Goal: Contribute content: Add original content to the website for others to see

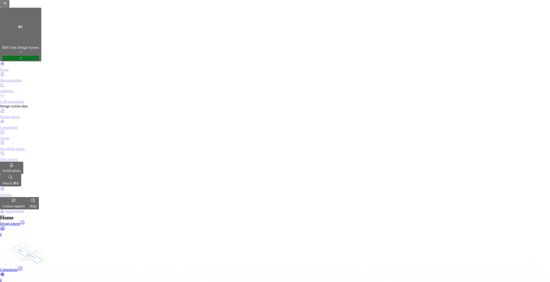
click at [36, 125] on div "Components" at bounding box center [275, 127] width 550 height 5
drag, startPoint x: 290, startPoint y: 96, endPoint x: 404, endPoint y: 95, distance: 113.8
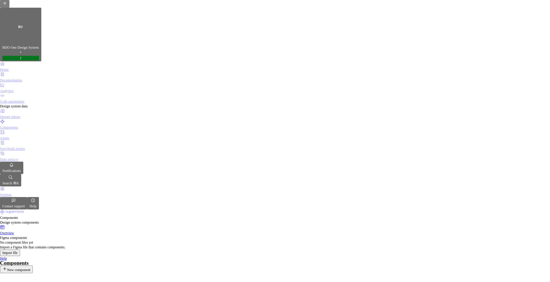
drag, startPoint x: 289, startPoint y: 95, endPoint x: 382, endPoint y: 93, distance: 92.6
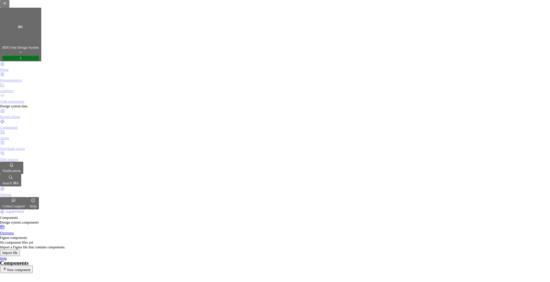
click at [16, 67] on div "Home" at bounding box center [275, 69] width 550 height 5
drag, startPoint x: 156, startPoint y: 147, endPoint x: 238, endPoint y: 148, distance: 82.5
drag, startPoint x: 238, startPoint y: 148, endPoint x: 216, endPoint y: 147, distance: 22.7
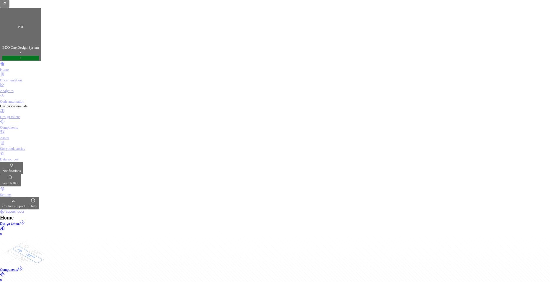
drag, startPoint x: 210, startPoint y: 147, endPoint x: 154, endPoint y: 148, distance: 56.0
drag, startPoint x: 151, startPoint y: 148, endPoint x: 196, endPoint y: 146, distance: 44.8
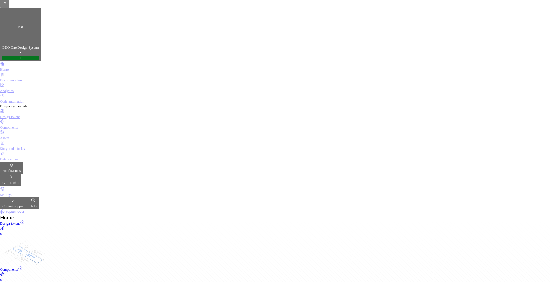
drag, startPoint x: 196, startPoint y: 146, endPoint x: 184, endPoint y: 166, distance: 23.1
drag, startPoint x: 9, startPoint y: 75, endPoint x: 25, endPoint y: 75, distance: 16.2
click at [25, 104] on div "Design system data" at bounding box center [275, 106] width 550 height 5
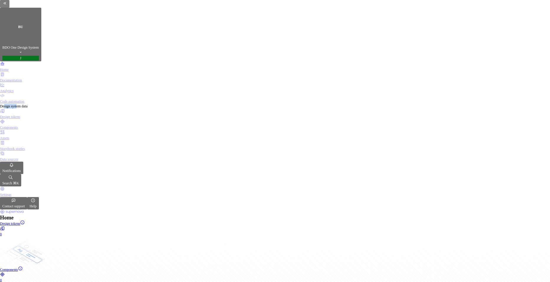
drag, startPoint x: 25, startPoint y: 75, endPoint x: 13, endPoint y: 75, distance: 11.8
click at [13, 104] on div "Design system data" at bounding box center [275, 106] width 550 height 5
click at [24, 114] on div "Design tokens" at bounding box center [275, 116] width 550 height 5
type textarea "*"
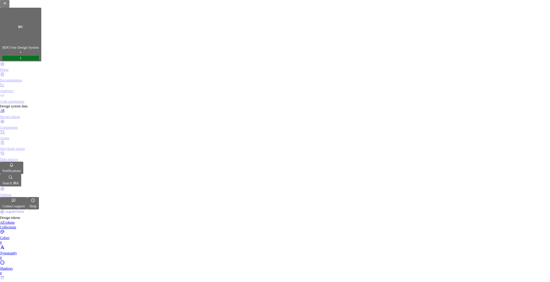
click at [469, 95] on html "BU BDO One Design System J Home Documentation Analytics Code automation Design …" at bounding box center [275, 141] width 550 height 282
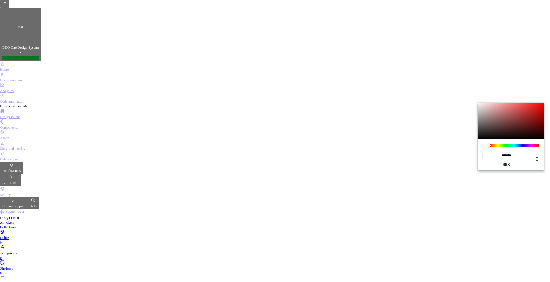
click at [505, 162] on label "hex" at bounding box center [505, 164] width 47 height 5
click at [505, 157] on input "*******" at bounding box center [505, 155] width 47 height 8
click at [528, 151] on div "******* hex" at bounding box center [510, 154] width 66 height 31
click at [533, 155] on icon at bounding box center [536, 158] width 7 height 7
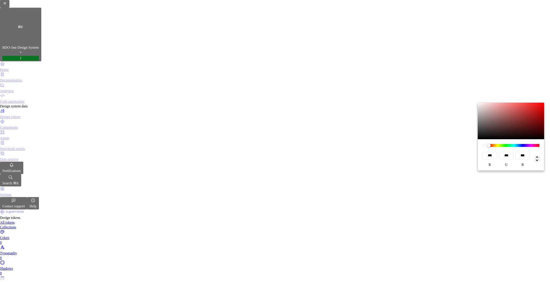
type input "*"
type input "**"
type input "****"
click at [536, 156] on icon at bounding box center [537, 158] width 2 height 5
type input "*******"
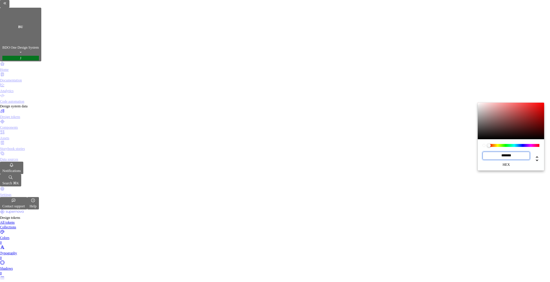
drag, startPoint x: 508, startPoint y: 148, endPoint x: 480, endPoint y: 146, distance: 27.8
click at [480, 146] on div "******* hex" at bounding box center [510, 154] width 66 height 31
click at [503, 151] on input "*******" at bounding box center [505, 155] width 47 height 8
click at [508, 151] on input "*******" at bounding box center [505, 155] width 47 height 8
drag, startPoint x: 511, startPoint y: 149, endPoint x: 479, endPoint y: 149, distance: 31.8
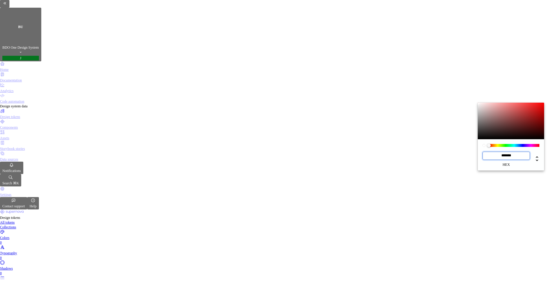
click at [479, 149] on div "******* hex" at bounding box center [510, 154] width 66 height 31
click at [500, 80] on html "BU BDO One Design System J Home Documentation Analytics Code automation Design …" at bounding box center [275, 141] width 550 height 282
click at [39, 96] on html "BU BDO One Design System J Home Documentation Analytics Code automation Design …" at bounding box center [275, 141] width 550 height 282
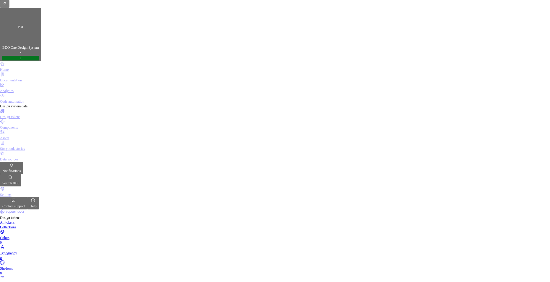
click at [37, 125] on div "Components" at bounding box center [275, 127] width 550 height 5
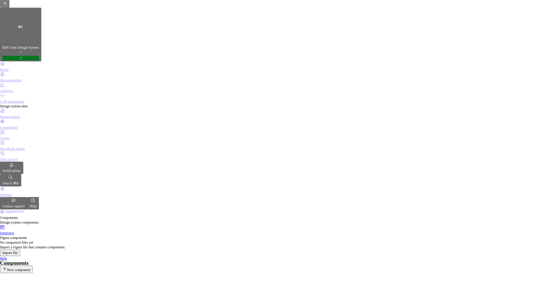
click at [30, 268] on span "New component" at bounding box center [18, 270] width 23 height 4
click at [33, 265] on button "New component" at bounding box center [16, 269] width 33 height 8
click at [30, 268] on span "New component" at bounding box center [18, 270] width 23 height 4
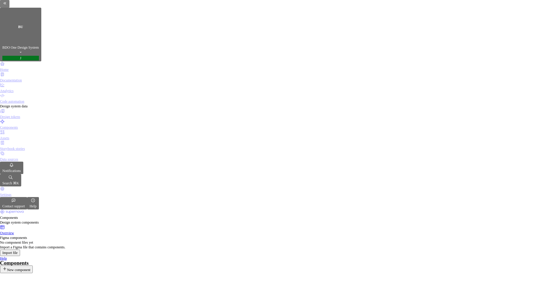
click at [30, 268] on span "New component" at bounding box center [18, 270] width 23 height 4
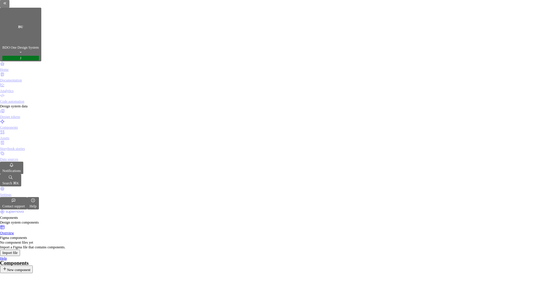
click at [30, 268] on span "New component" at bounding box center [18, 270] width 23 height 4
click at [526, 261] on div "Components New component" at bounding box center [275, 267] width 550 height 12
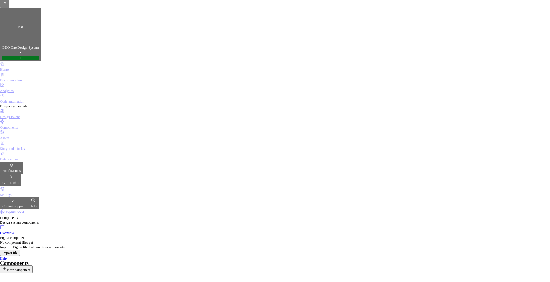
click at [30, 268] on span "New component" at bounding box center [18, 270] width 23 height 4
click at [487, 261] on div "Components New component" at bounding box center [275, 267] width 550 height 12
click at [33, 265] on button "New component" at bounding box center [16, 269] width 33 height 8
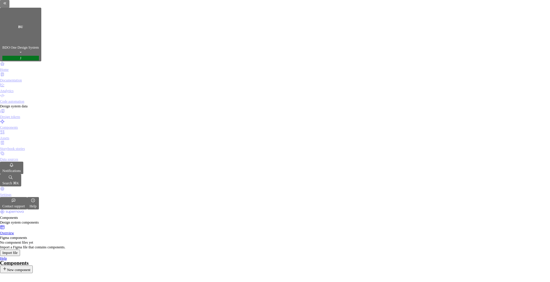
click at [30, 268] on span "New component" at bounding box center [18, 270] width 23 height 4
click at [16, 136] on div "Assets" at bounding box center [275, 138] width 550 height 5
click at [40, 146] on div "Storybook stories" at bounding box center [275, 148] width 550 height 5
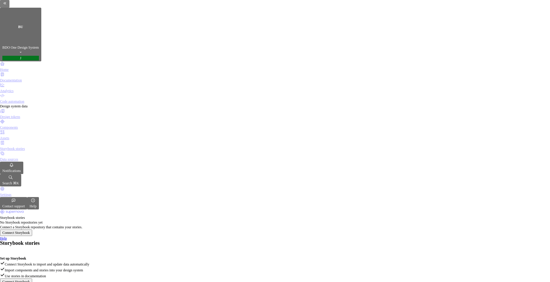
click at [24, 157] on div "Data sources" at bounding box center [275, 159] width 550 height 5
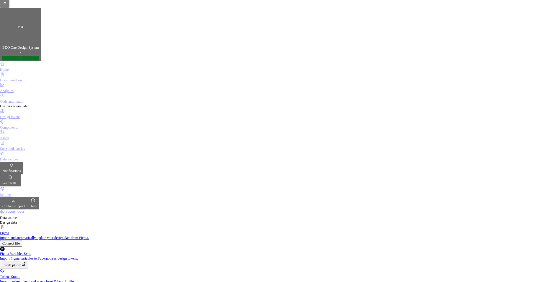
click at [28, 83] on div "Analytics" at bounding box center [275, 88] width 550 height 11
click at [27, 88] on div "Analytics" at bounding box center [275, 90] width 550 height 5
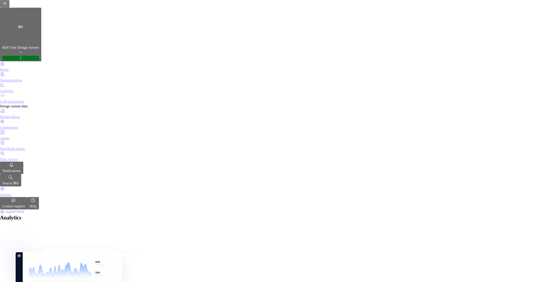
drag, startPoint x: 276, startPoint y: 197, endPoint x: 364, endPoint y: 198, distance: 87.5
drag, startPoint x: 356, startPoint y: 200, endPoint x: 306, endPoint y: 201, distance: 50.4
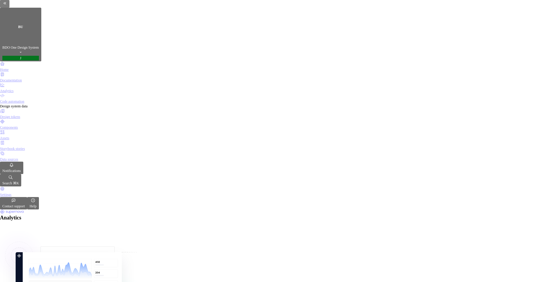
click at [192, 230] on div "No analytics data yet Publish your documentation site to start gathering data." at bounding box center [275, 283] width 550 height 106
click at [48, 140] on div "Storybook stories" at bounding box center [275, 145] width 550 height 11
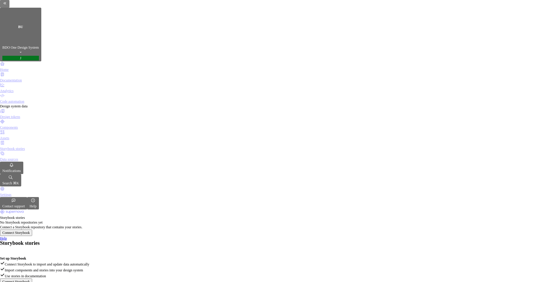
drag, startPoint x: 197, startPoint y: 65, endPoint x: 252, endPoint y: 62, distance: 55.2
click at [253, 256] on div "Set up Storybook Connect Storybook to import and update data automatically Impo…" at bounding box center [275, 267] width 550 height 22
click at [248, 256] on div "Set up Storybook Connect Storybook to import and update data automatically Impo…" at bounding box center [275, 267] width 550 height 22
click at [39, 130] on div "Assets" at bounding box center [275, 135] width 550 height 11
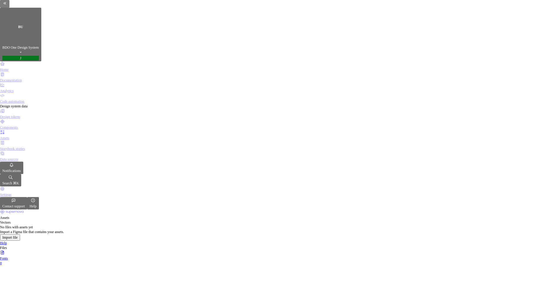
click at [32, 125] on div "Components" at bounding box center [275, 127] width 550 height 5
click at [31, 114] on div "Design tokens" at bounding box center [275, 116] width 550 height 5
click at [123, 225] on div "Collections" at bounding box center [275, 227] width 550 height 5
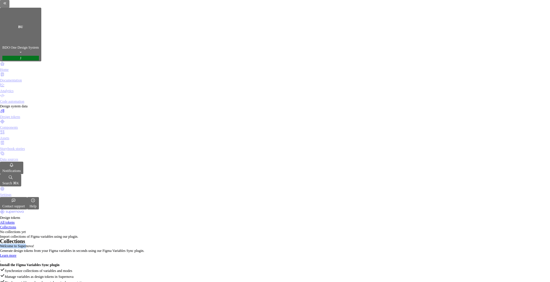
drag, startPoint x: 305, startPoint y: 93, endPoint x: 368, endPoint y: 85, distance: 63.2
click at [368, 243] on div "Welcome to Supernova! Generate design tokens from your Figma variables in secon…" at bounding box center [275, 272] width 550 height 59
drag, startPoint x: 368, startPoint y: 85, endPoint x: 340, endPoint y: 93, distance: 28.8
click at [368, 243] on div "Welcome to Supernova! Generate design tokens from your Figma variables in secon…" at bounding box center [275, 272] width 550 height 59
click at [32, 125] on div "Components" at bounding box center [275, 127] width 550 height 5
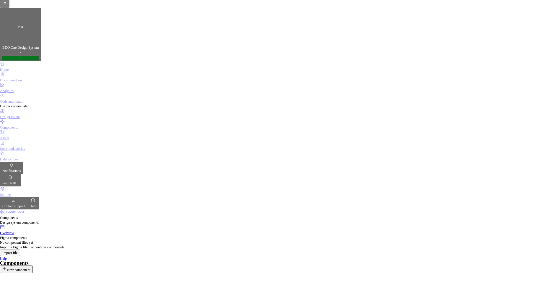
click at [38, 99] on div "Code automation" at bounding box center [275, 101] width 550 height 5
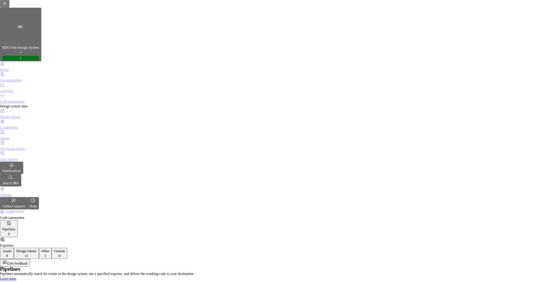
click at [36, 248] on div "Design tokens" at bounding box center [26, 250] width 20 height 5
click at [29, 114] on div "Design tokens" at bounding box center [275, 116] width 550 height 5
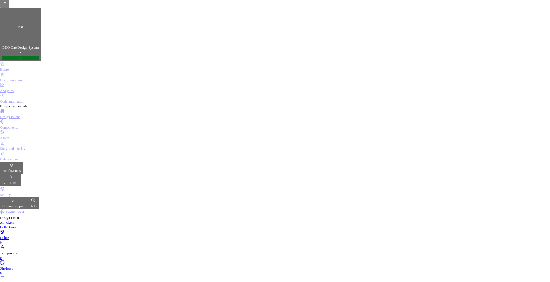
click at [116, 225] on div "Collections" at bounding box center [275, 227] width 550 height 5
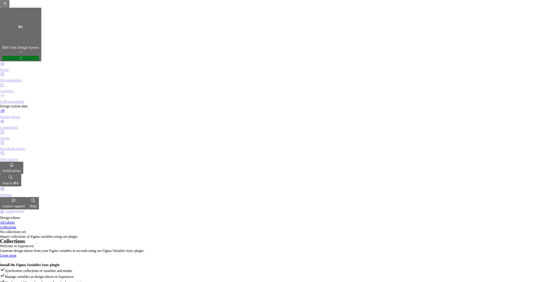
click at [85, 220] on div "All tokens" at bounding box center [275, 222] width 550 height 5
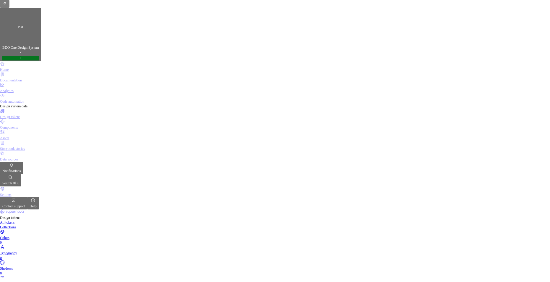
click at [115, 225] on div "Collections" at bounding box center [275, 227] width 550 height 5
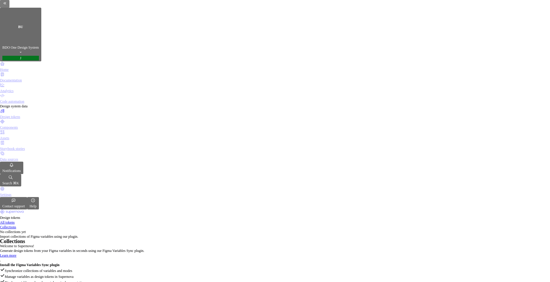
click at [93, 220] on div "All tokens" at bounding box center [275, 222] width 550 height 5
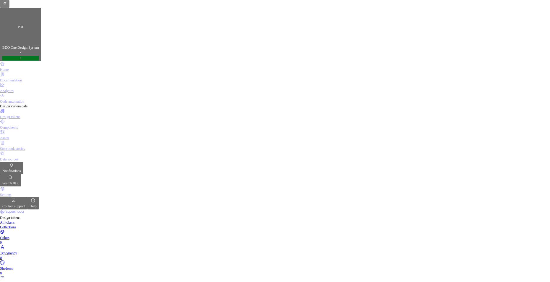
type textarea "*"
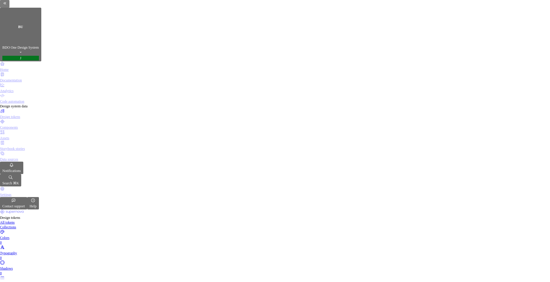
drag, startPoint x: 396, startPoint y: 92, endPoint x: 264, endPoint y: 101, distance: 132.7
drag, startPoint x: 283, startPoint y: 88, endPoint x: 467, endPoint y: 75, distance: 184.1
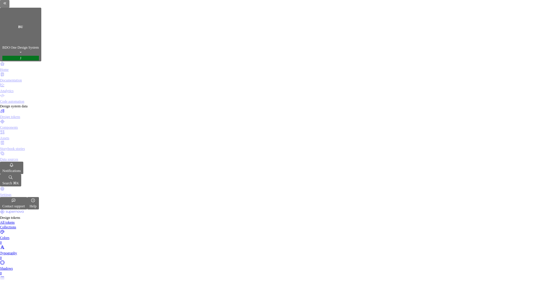
click at [134, 225] on link "Collections" at bounding box center [275, 227] width 550 height 5
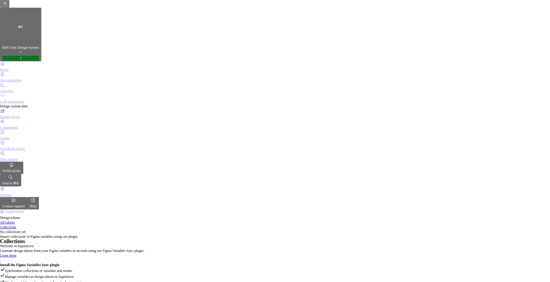
click at [89, 220] on div "All tokens" at bounding box center [275, 222] width 550 height 5
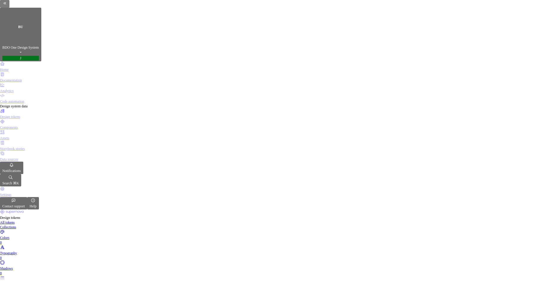
drag, startPoint x: 304, startPoint y: 91, endPoint x: 431, endPoint y: 85, distance: 127.5
drag, startPoint x: 431, startPoint y: 85, endPoint x: 427, endPoint y: 84, distance: 4.3
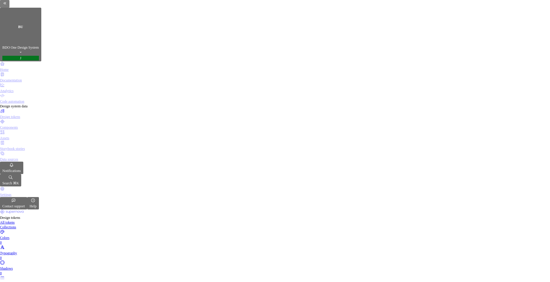
drag, startPoint x: 294, startPoint y: 93, endPoint x: 405, endPoint y: 88, distance: 110.6
drag, startPoint x: 405, startPoint y: 88, endPoint x: 388, endPoint y: 90, distance: 16.3
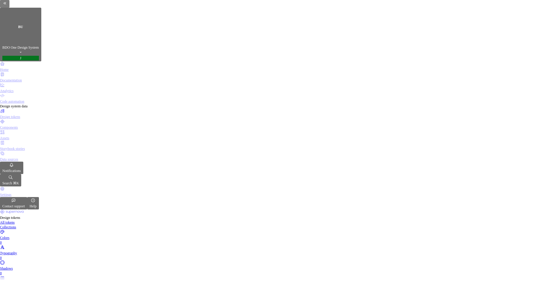
drag, startPoint x: 346, startPoint y: 92, endPoint x: 418, endPoint y: 83, distance: 72.5
drag, startPoint x: 398, startPoint y: 88, endPoint x: 273, endPoint y: 92, distance: 125.6
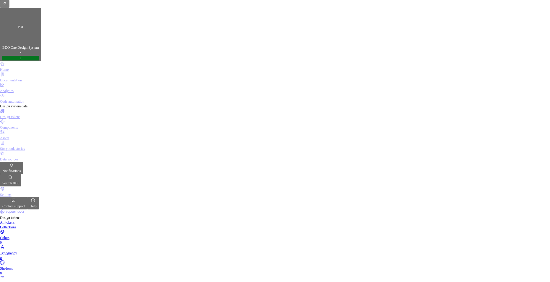
drag, startPoint x: 288, startPoint y: 87, endPoint x: 425, endPoint y: 80, distance: 137.6
